Goal: Task Accomplishment & Management: Use online tool/utility

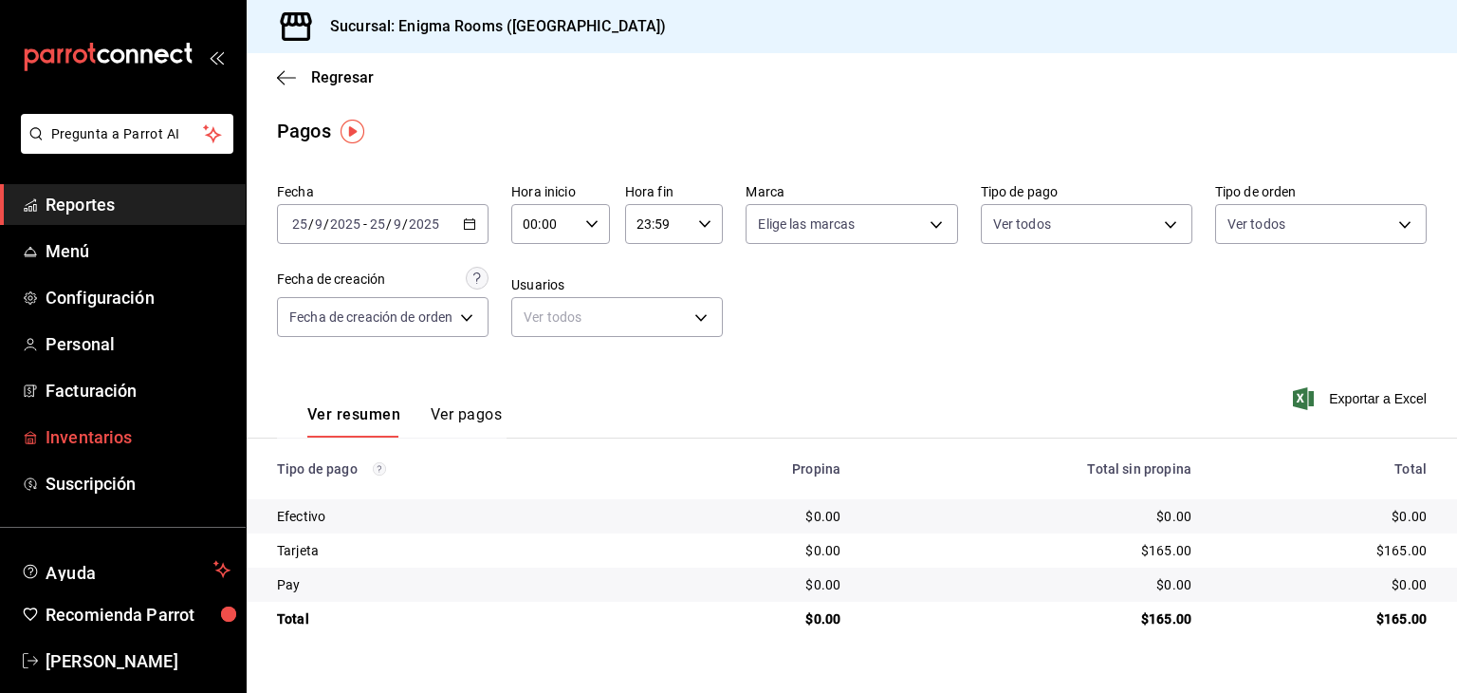
click at [92, 445] on span "Inventarios" at bounding box center [138, 437] width 185 height 26
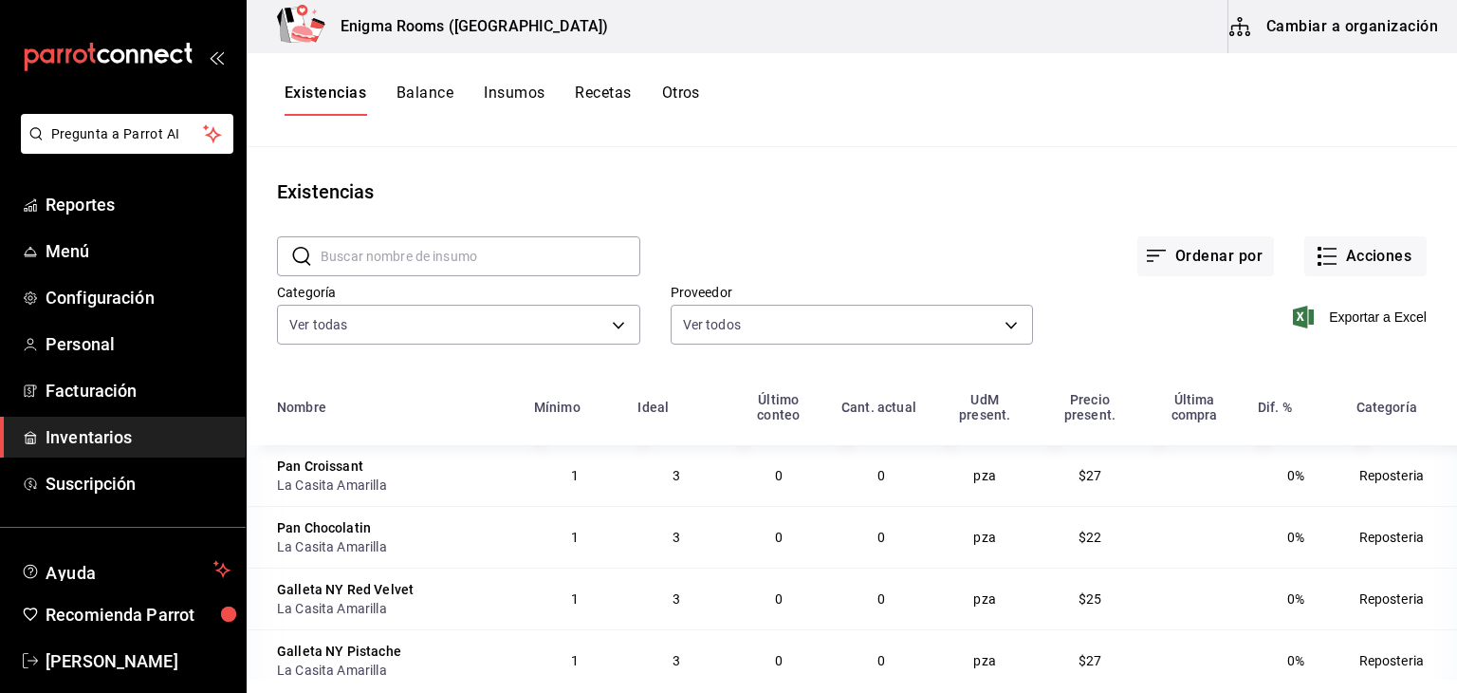
click at [412, 98] on button "Balance" at bounding box center [425, 99] width 57 height 32
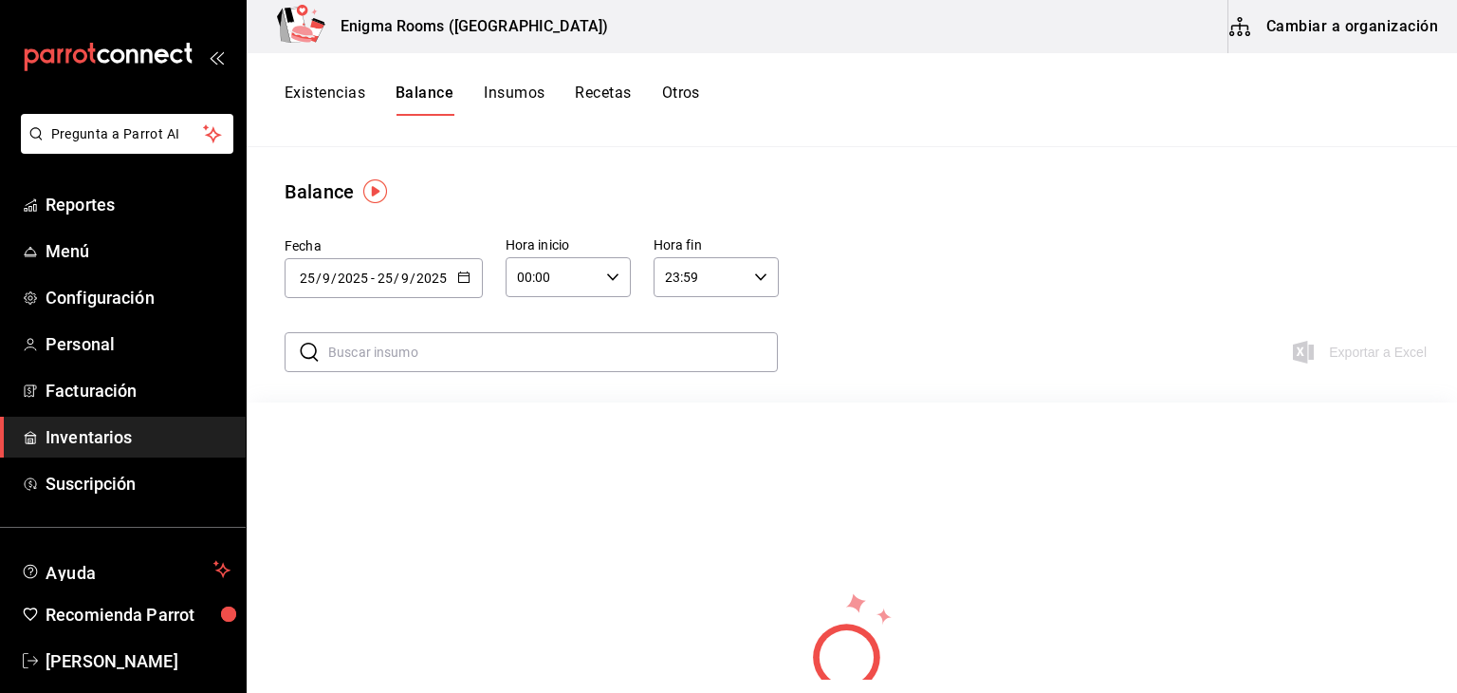
click at [355, 100] on button "Existencias" at bounding box center [325, 99] width 81 height 32
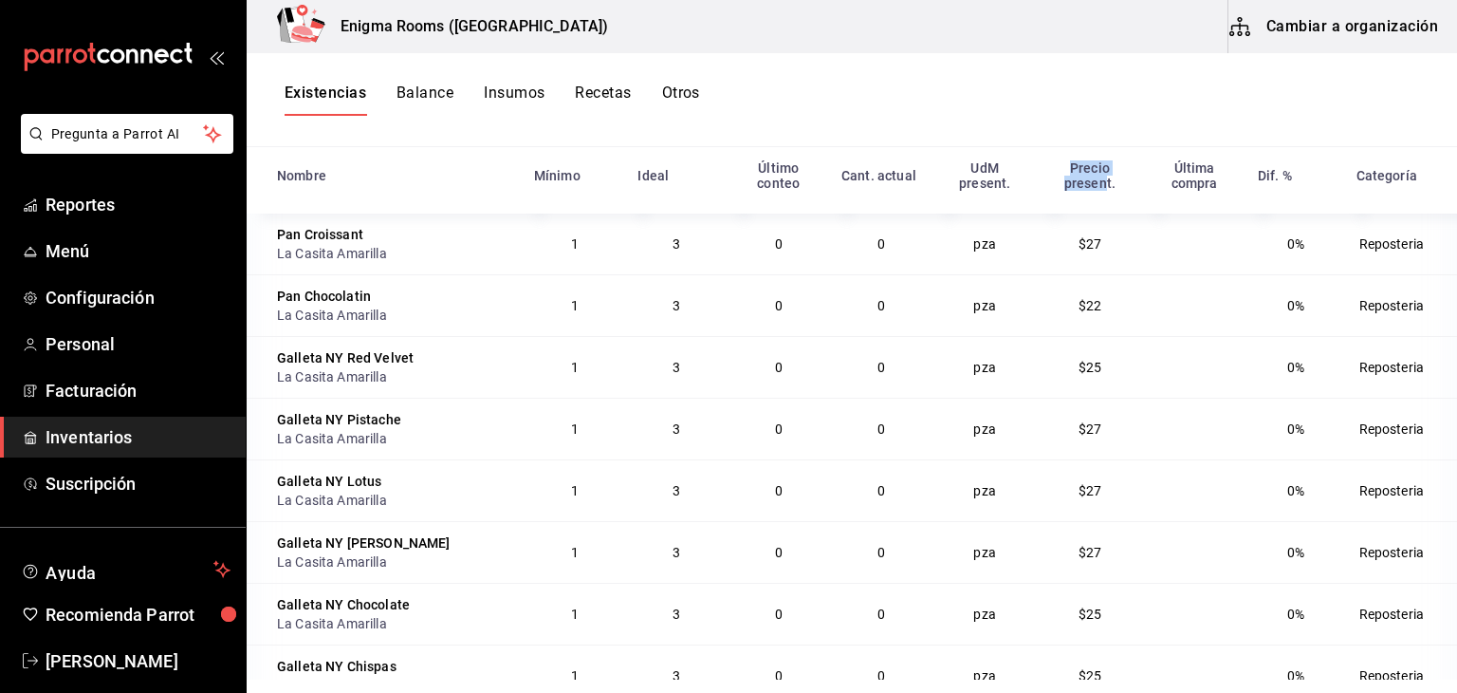
drag, startPoint x: 1077, startPoint y: 178, endPoint x: 1049, endPoint y: 172, distance: 28.3
click at [1049, 172] on div "Precio present." at bounding box center [1090, 175] width 83 height 30
click at [775, 244] on span "0" at bounding box center [779, 243] width 8 height 15
click at [775, 298] on span "0" at bounding box center [779, 305] width 8 height 15
click at [763, 354] on td "0" at bounding box center [778, 367] width 103 height 62
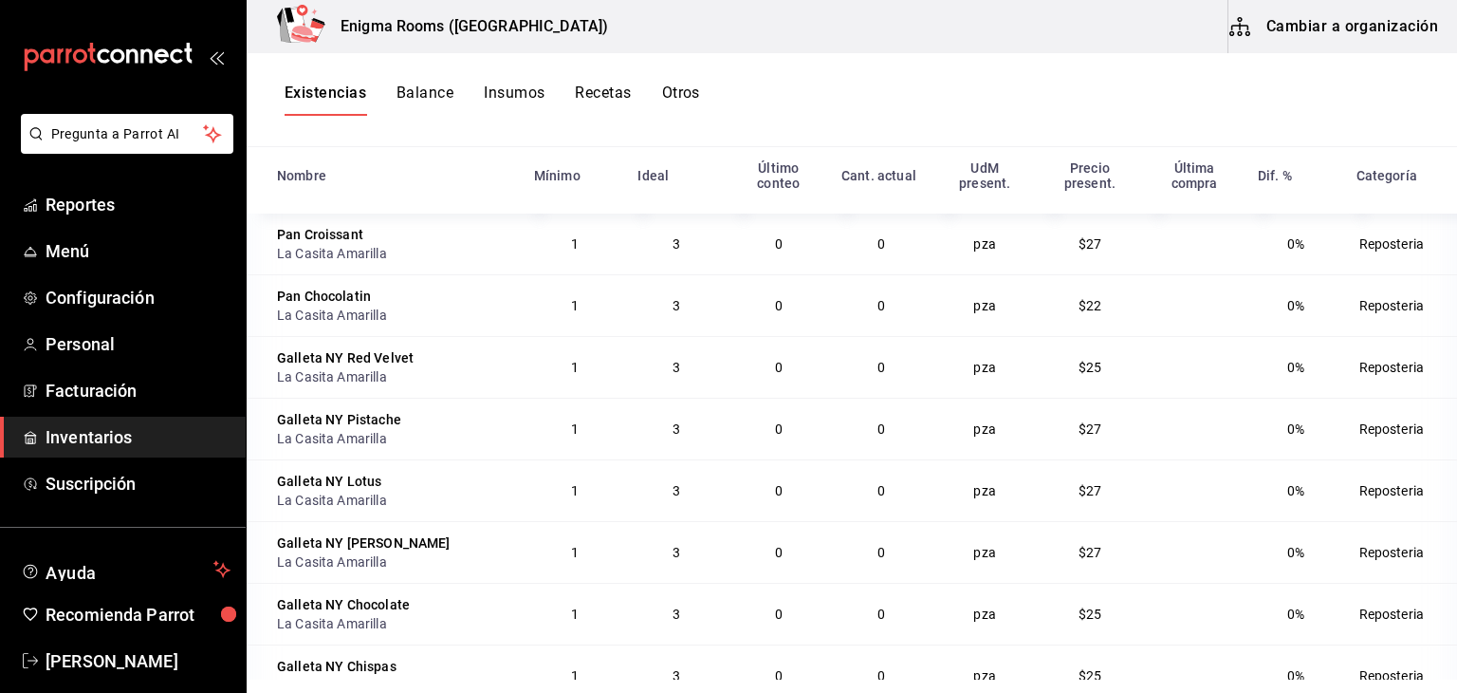
click at [757, 416] on td "0" at bounding box center [778, 429] width 103 height 62
click at [672, 87] on button "Otros" at bounding box center [681, 99] width 38 height 32
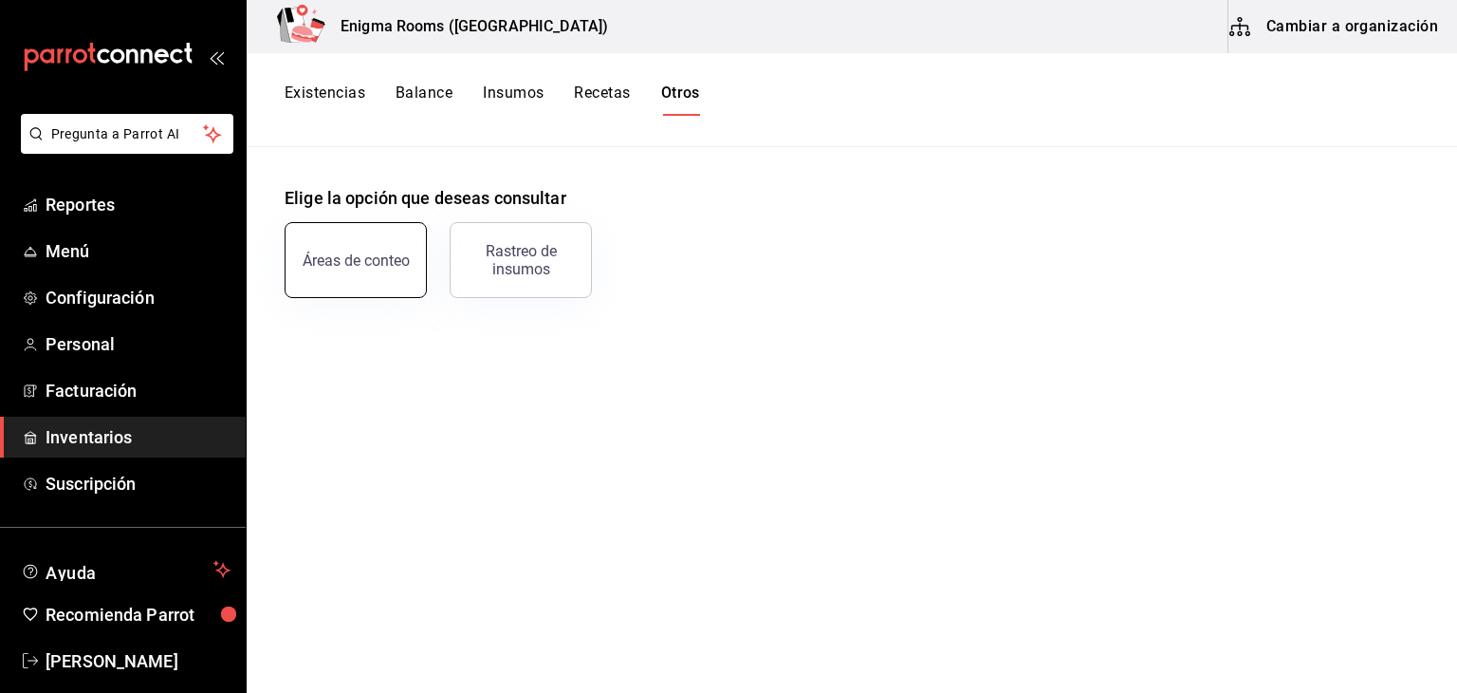
click at [385, 284] on button "Áreas de conteo" at bounding box center [356, 260] width 142 height 76
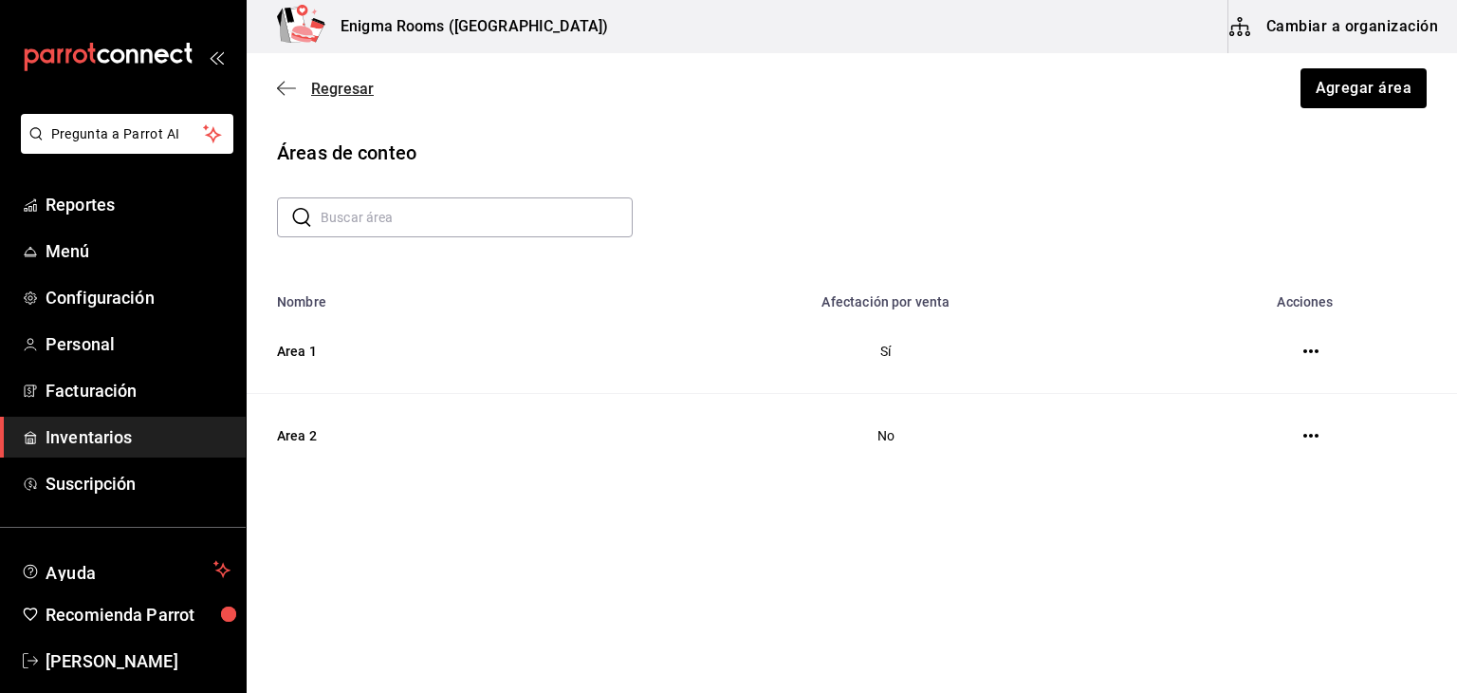
click at [301, 87] on span "Regresar" at bounding box center [325, 89] width 97 height 18
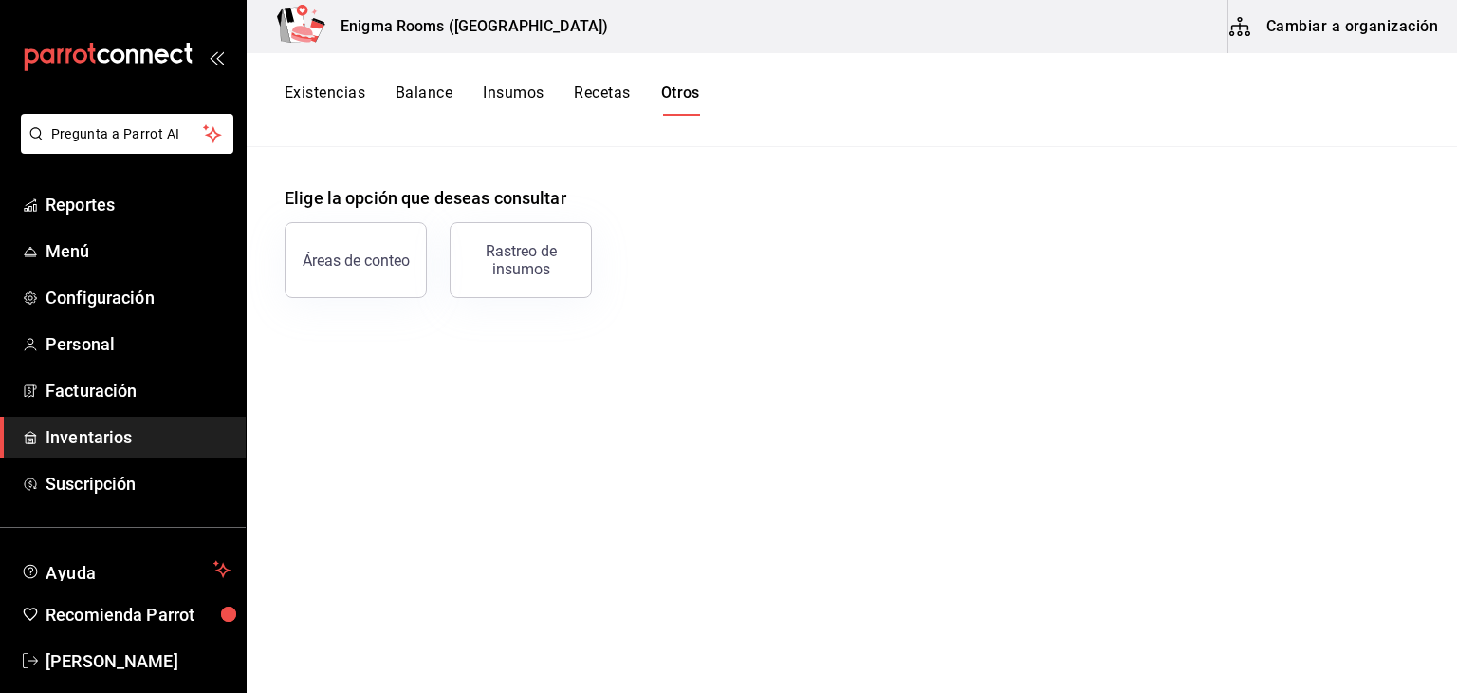
click at [311, 85] on button "Existencias" at bounding box center [325, 99] width 81 height 32
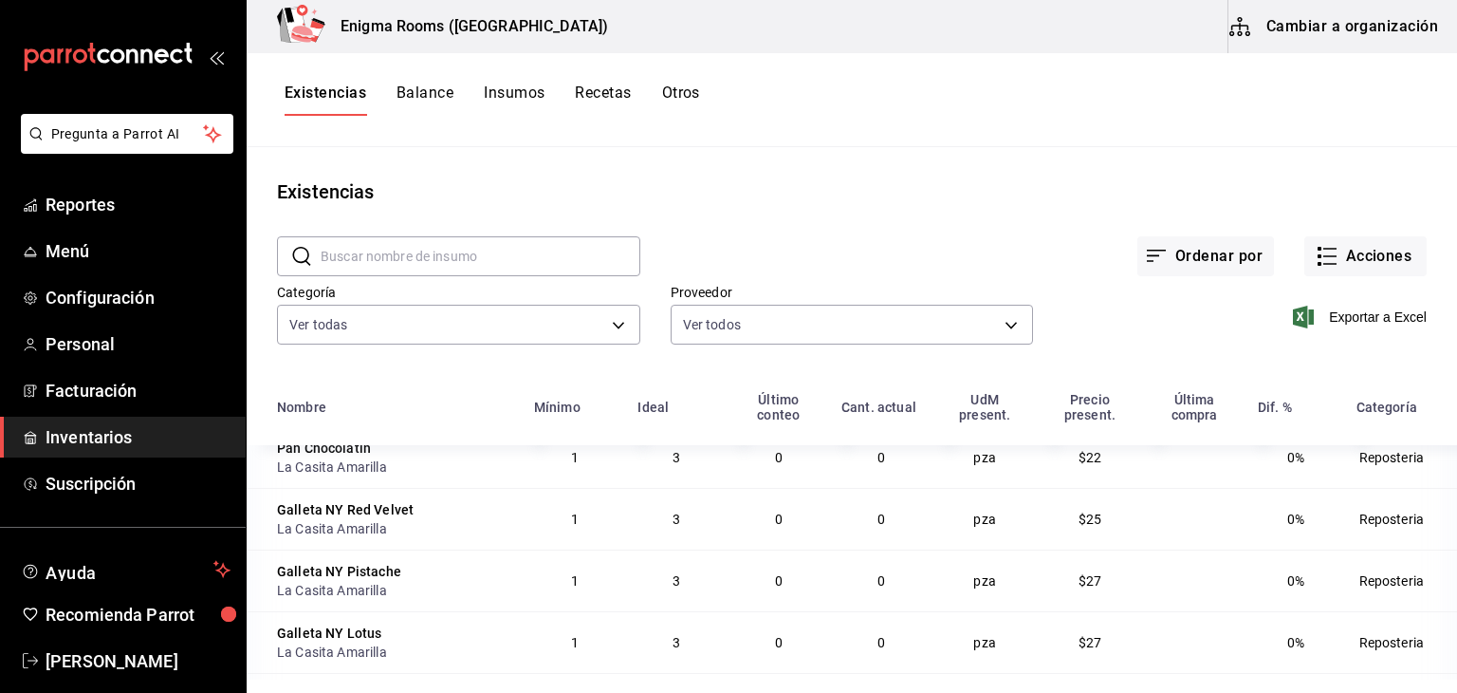
scroll to position [190, 0]
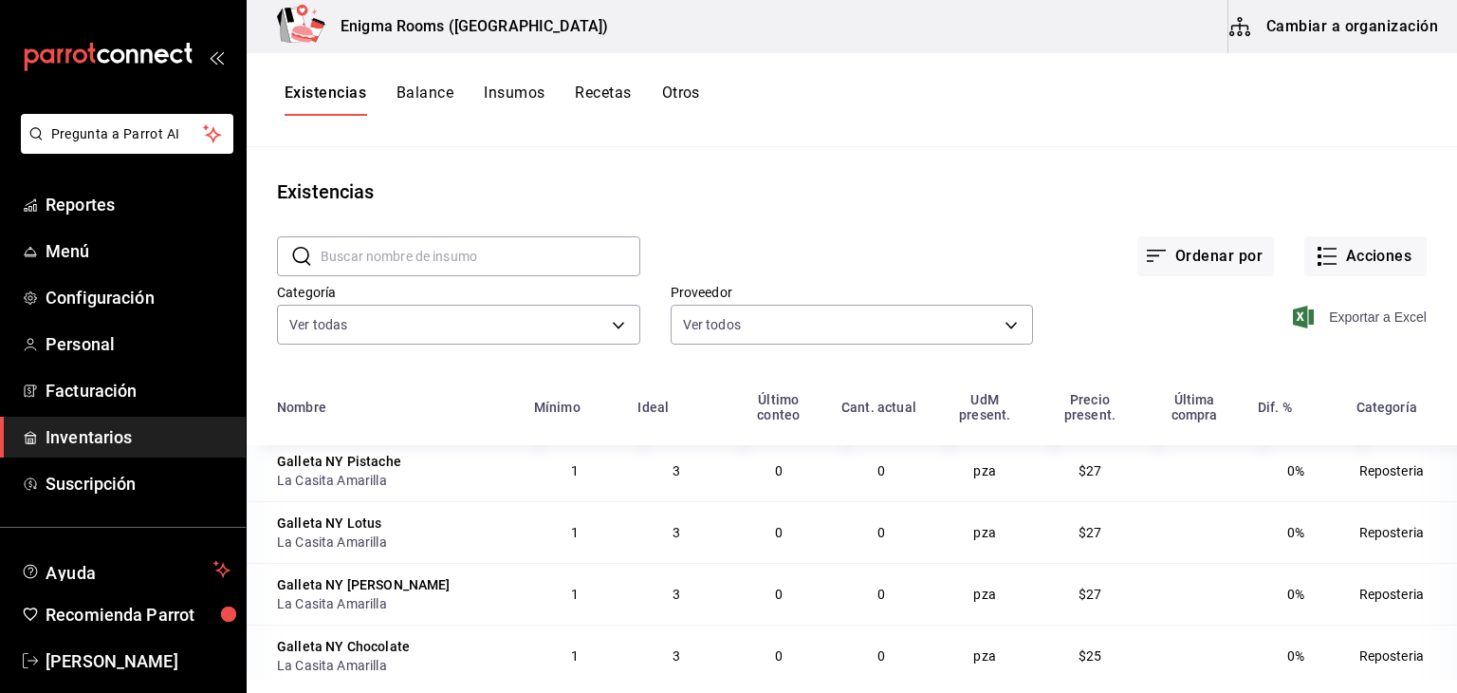
click at [1373, 321] on span "Exportar a Excel" at bounding box center [1362, 317] width 130 height 23
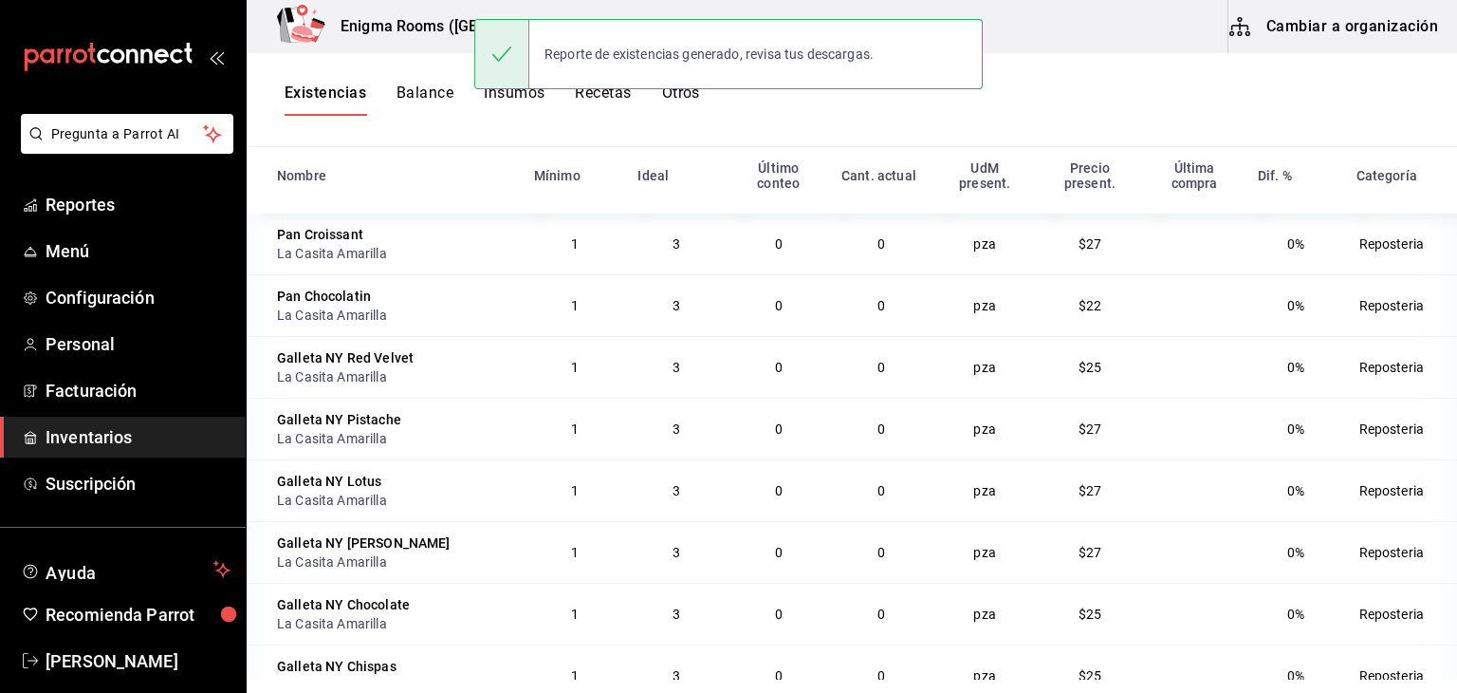
scroll to position [0, 0]
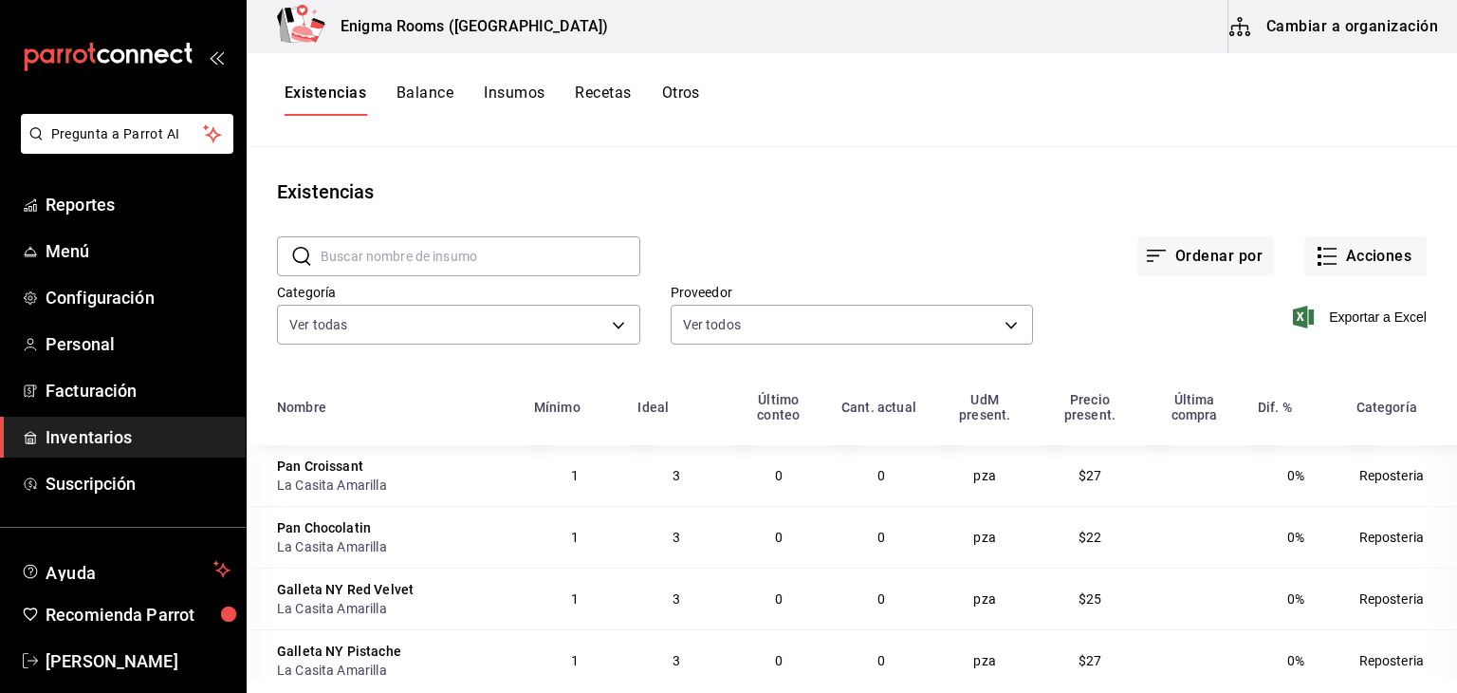
click at [1348, 323] on span "Exportar a Excel" at bounding box center [1362, 317] width 130 height 23
